Goal: Browse casually: Explore the website without a specific task or goal

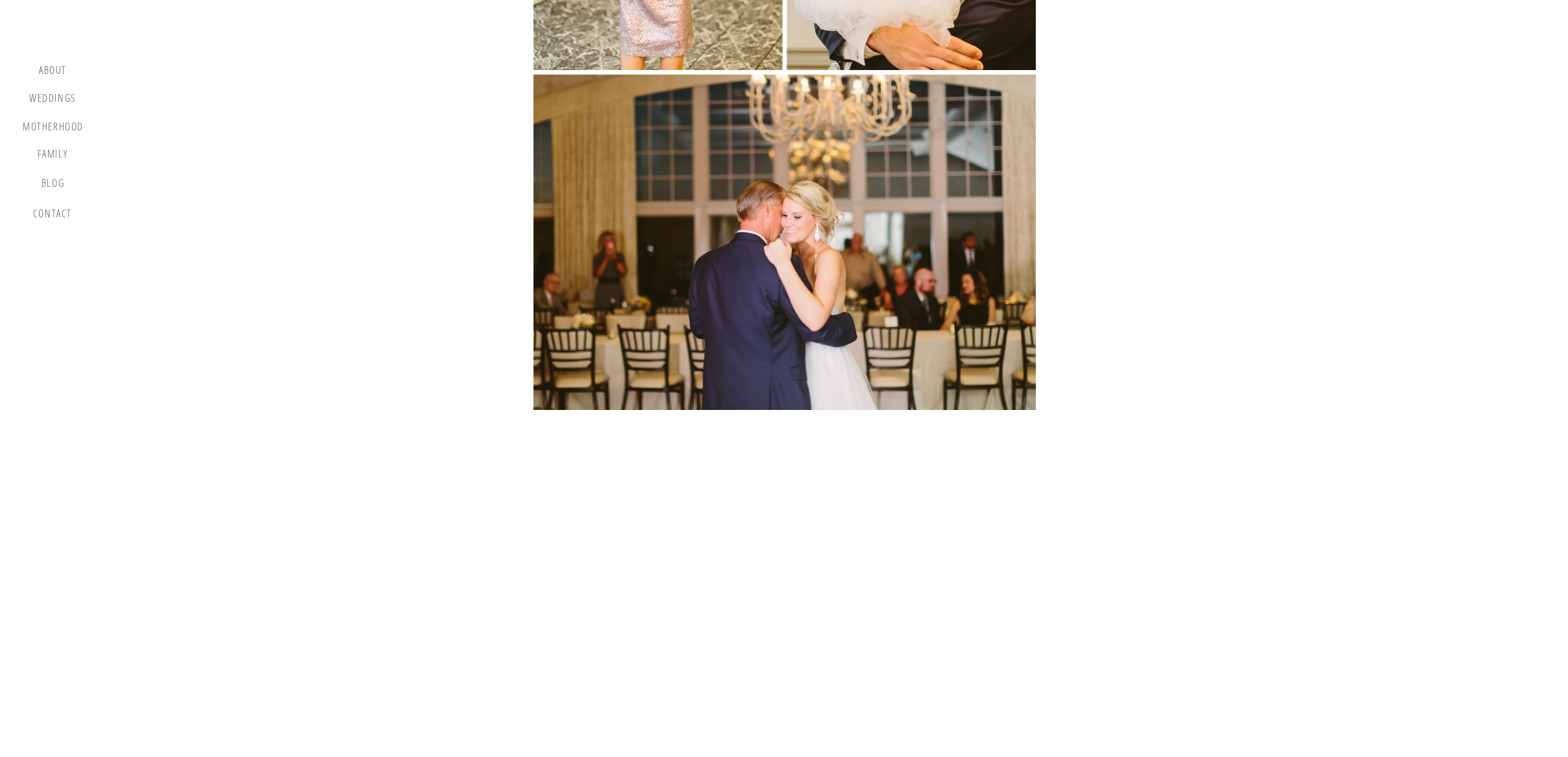
scroll to position [26141, 0]
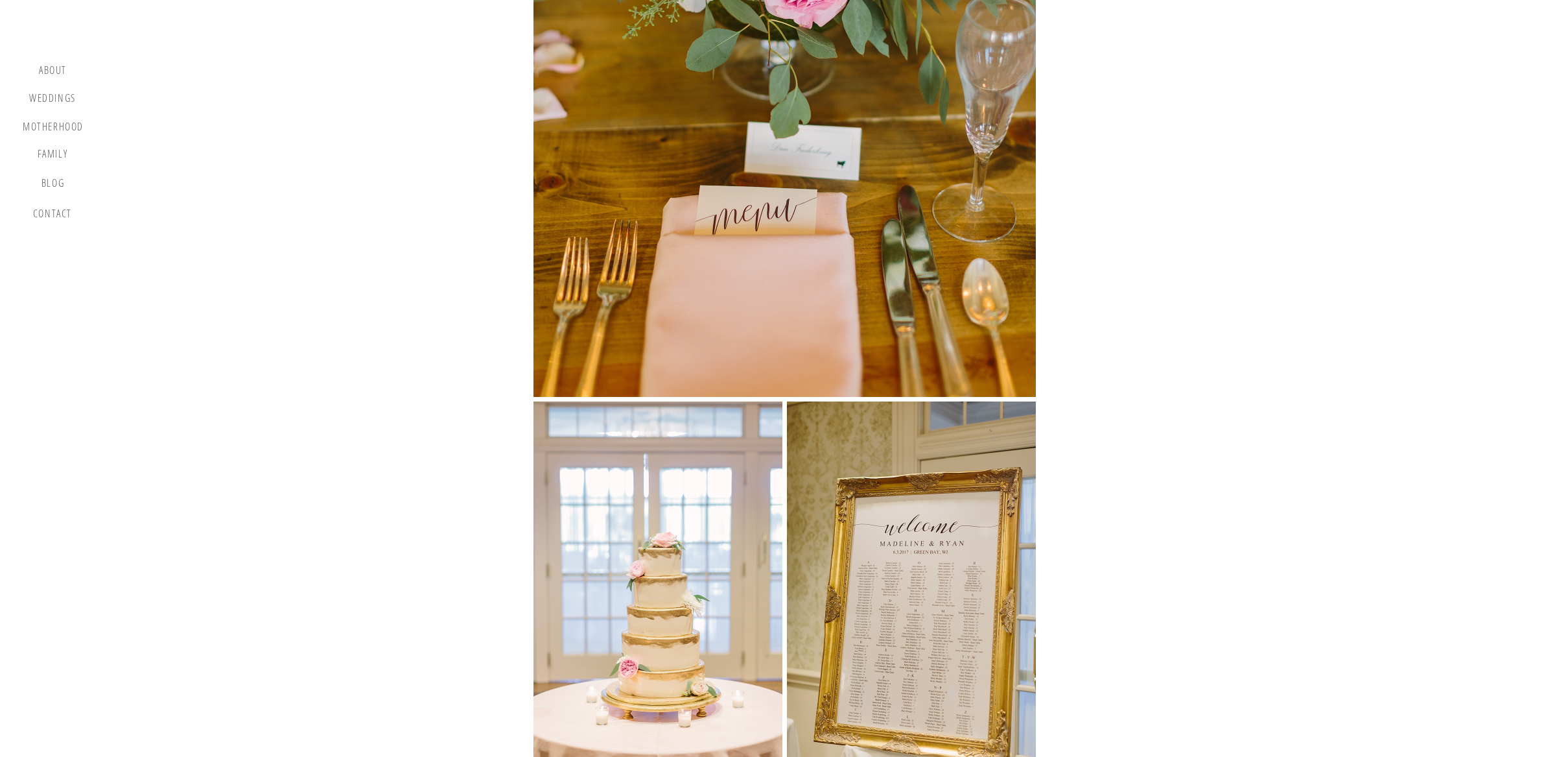
scroll to position [23611, 0]
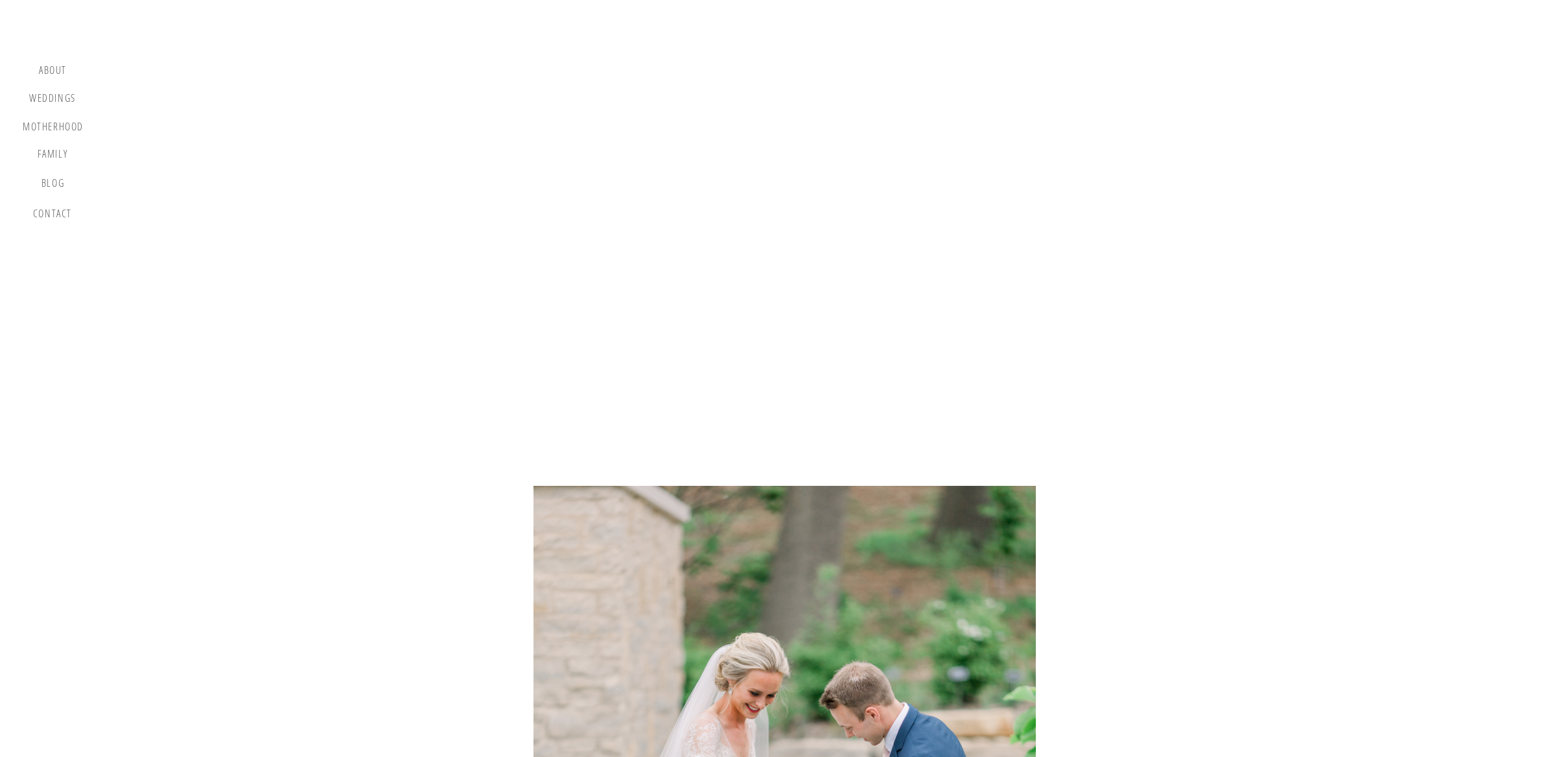
scroll to position [26660, 0]
